Goal: Task Accomplishment & Management: Use online tool/utility

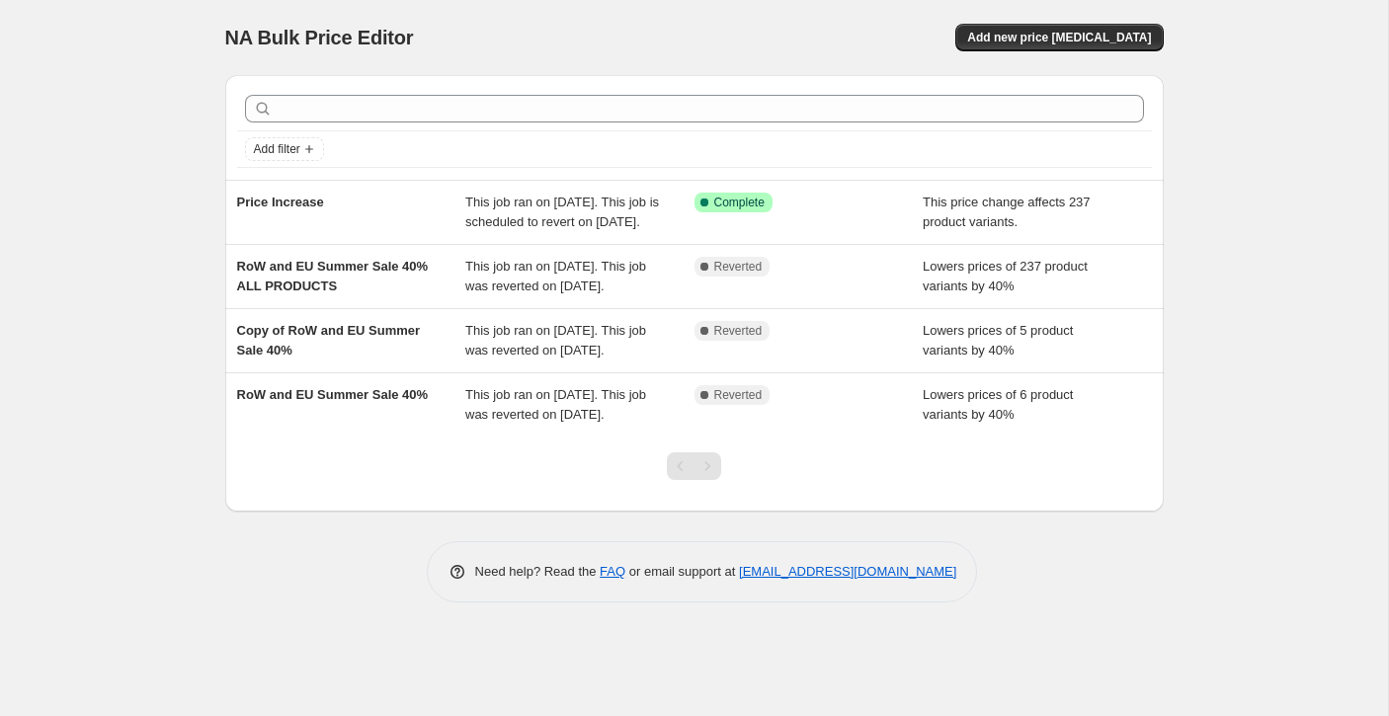
click at [135, 194] on div "NA Bulk Price Editor. This page is ready NA Bulk Price Editor Add new price [ME…" at bounding box center [694, 358] width 1388 height 716
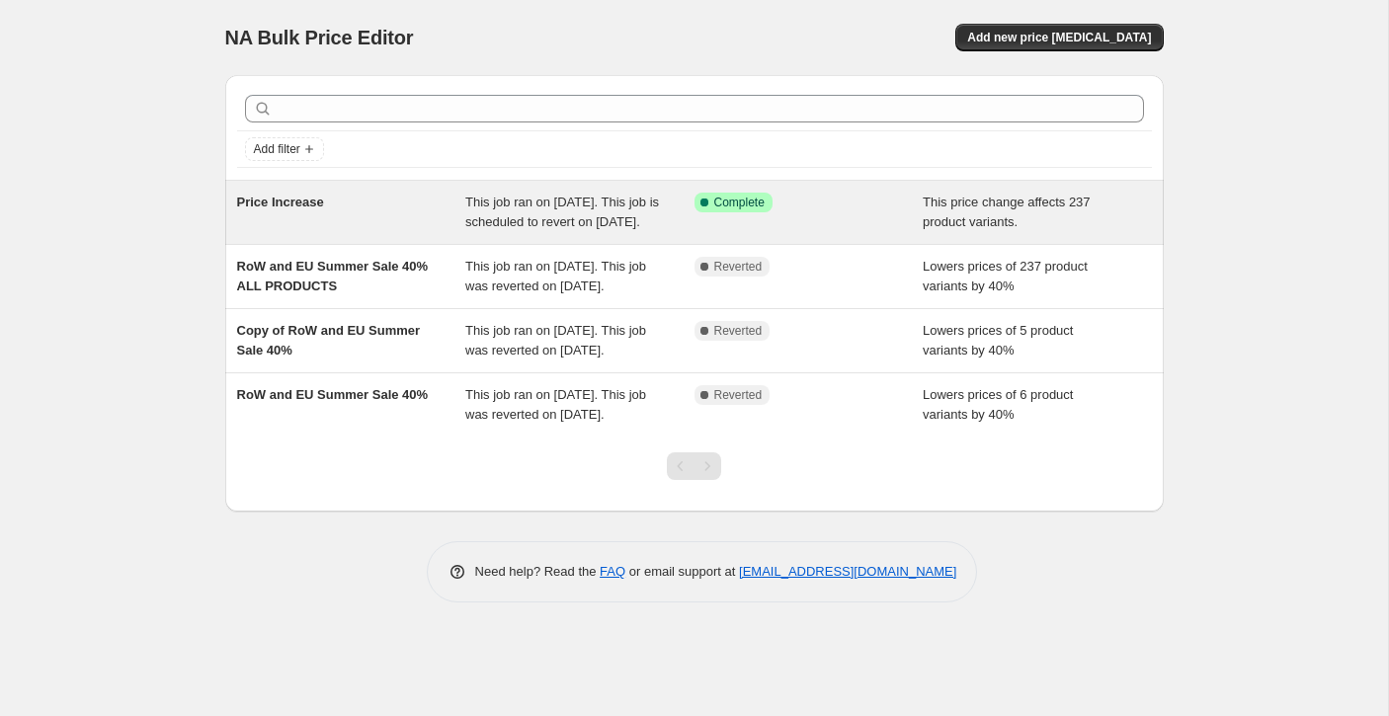
click at [506, 216] on span "This job ran on 18 August 2025. This job is scheduled to revert on 25 August 20…" at bounding box center [562, 212] width 194 height 35
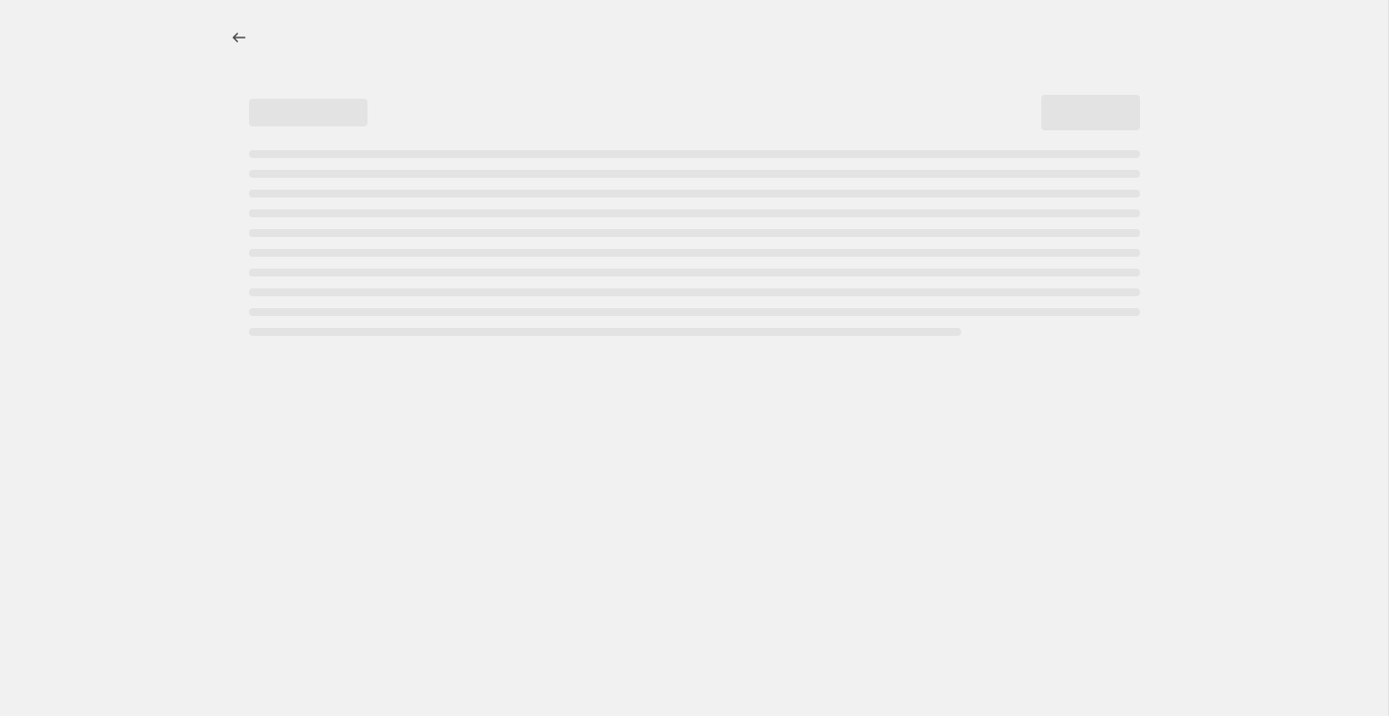
select select "ecap"
select select "remove"
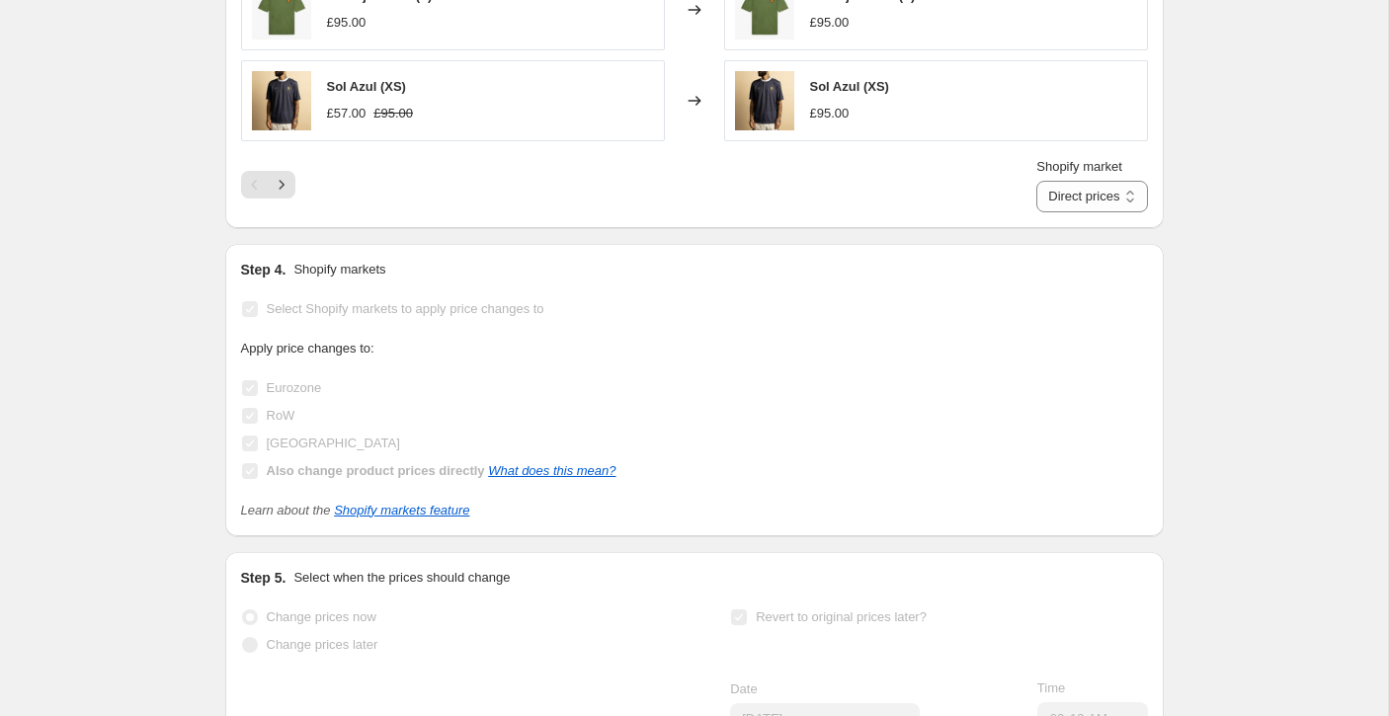
scroll to position [1440, 0]
click at [1104, 209] on select "Direct prices Eurozone RoW United Kingdom" at bounding box center [1092, 194] width 111 height 32
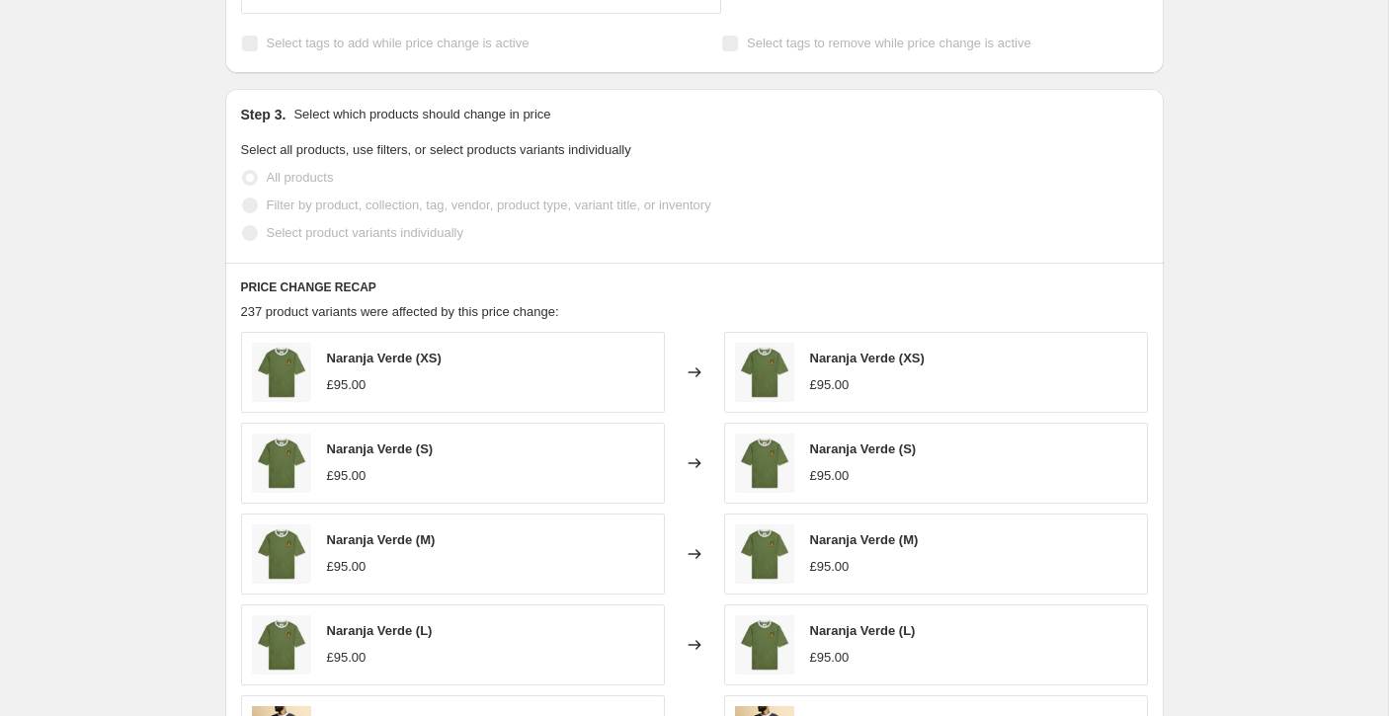
scroll to position [1899, 0]
